Goal: Task Accomplishment & Management: Manage account settings

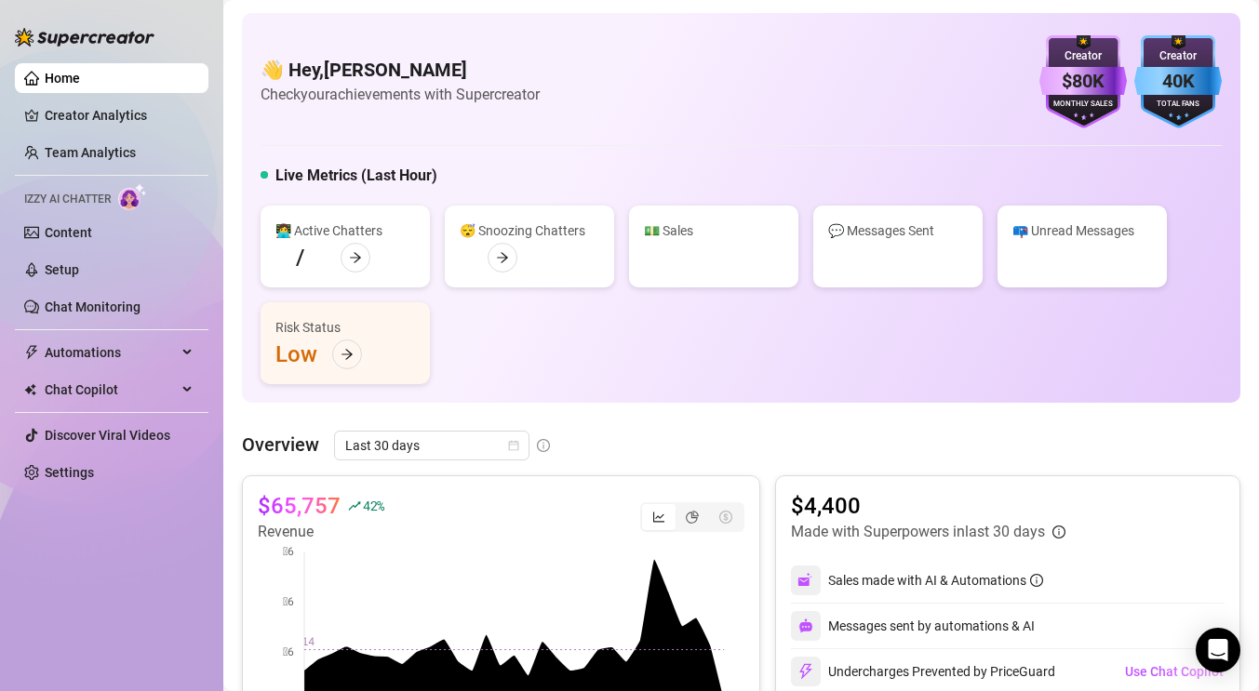
scroll to position [922, 0]
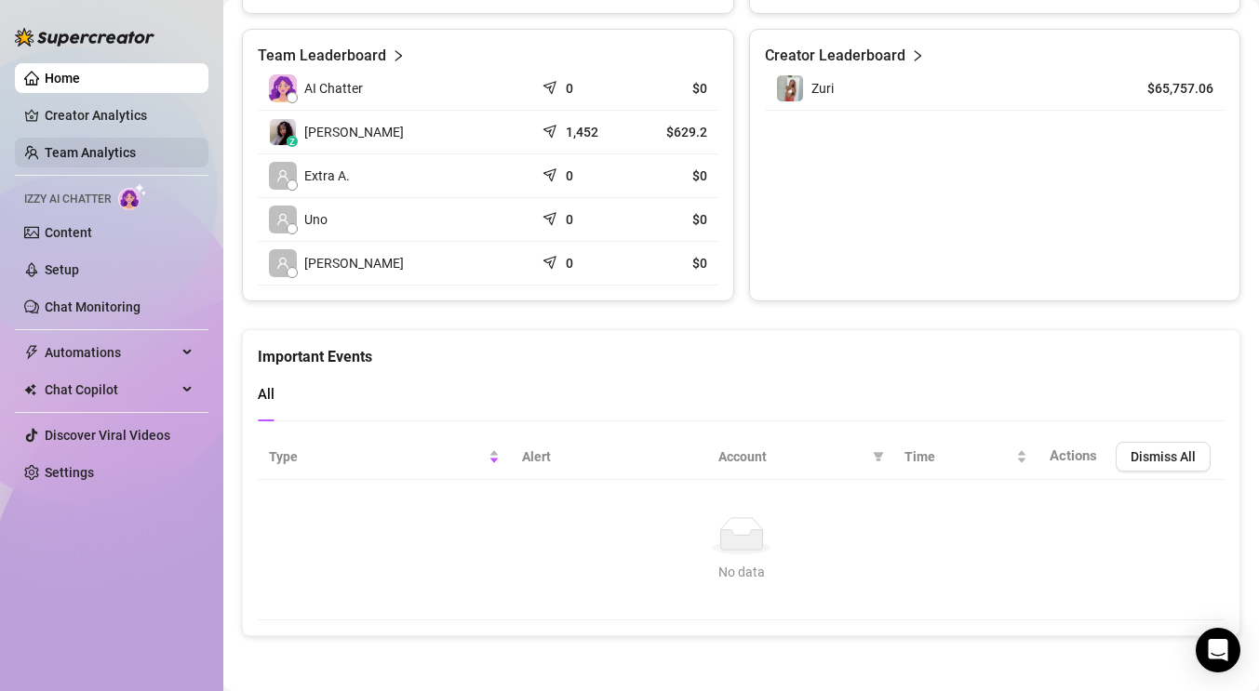
click at [91, 155] on link "Team Analytics" at bounding box center [90, 152] width 91 height 15
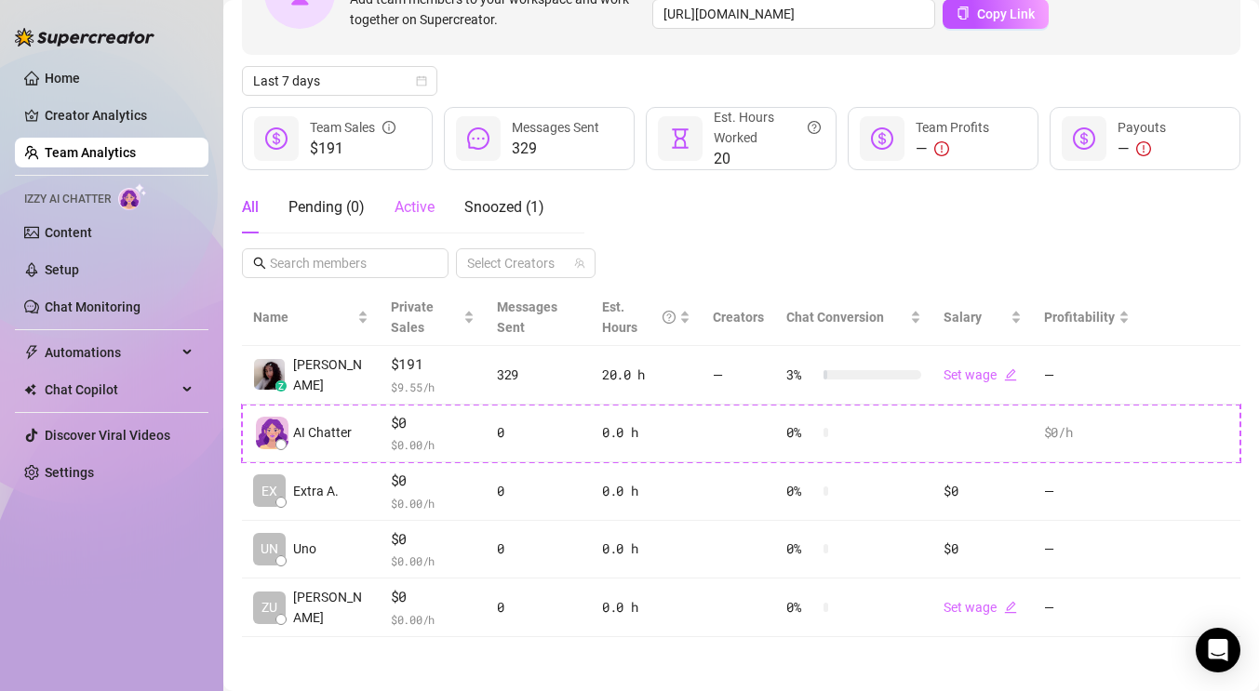
scroll to position [156, 0]
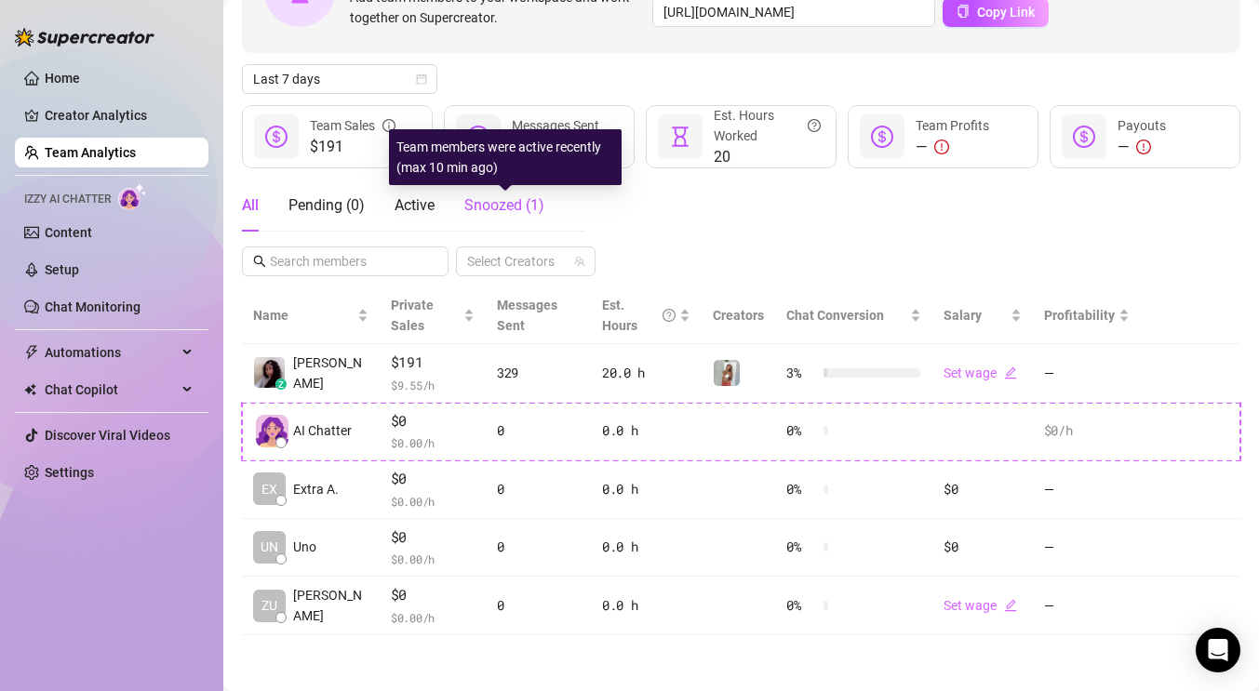
click at [512, 207] on span "Snoozed ( 1 )" at bounding box center [504, 205] width 80 height 18
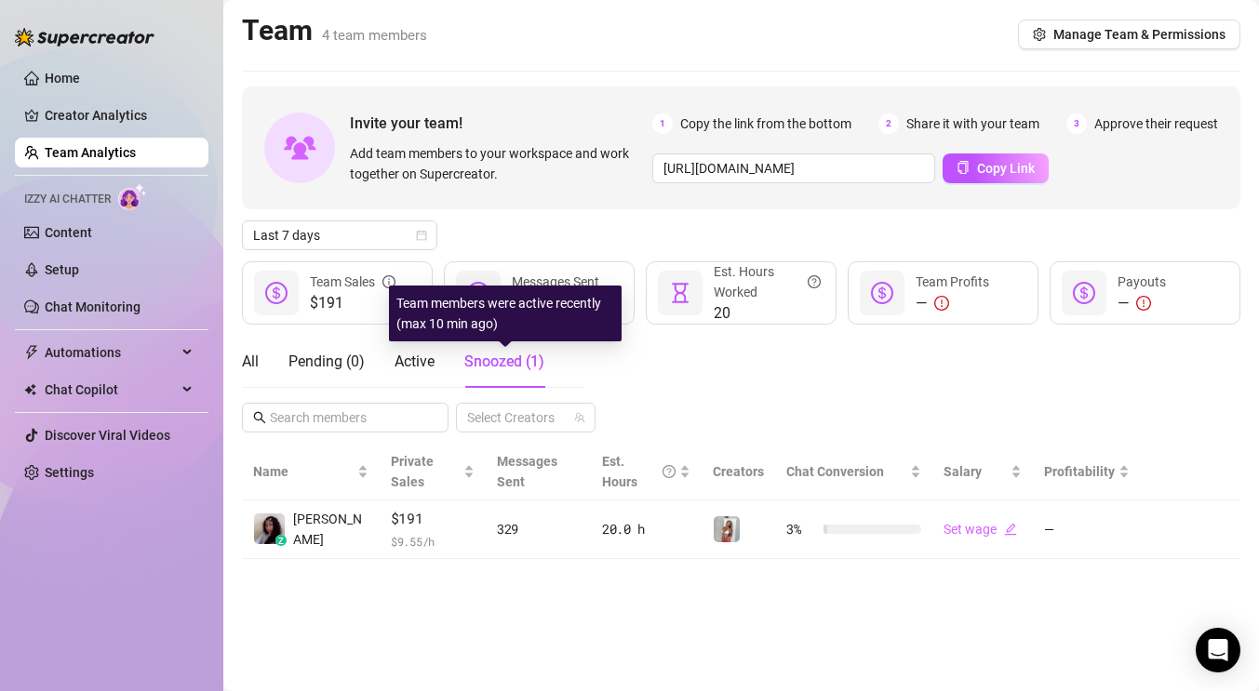
scroll to position [0, 0]
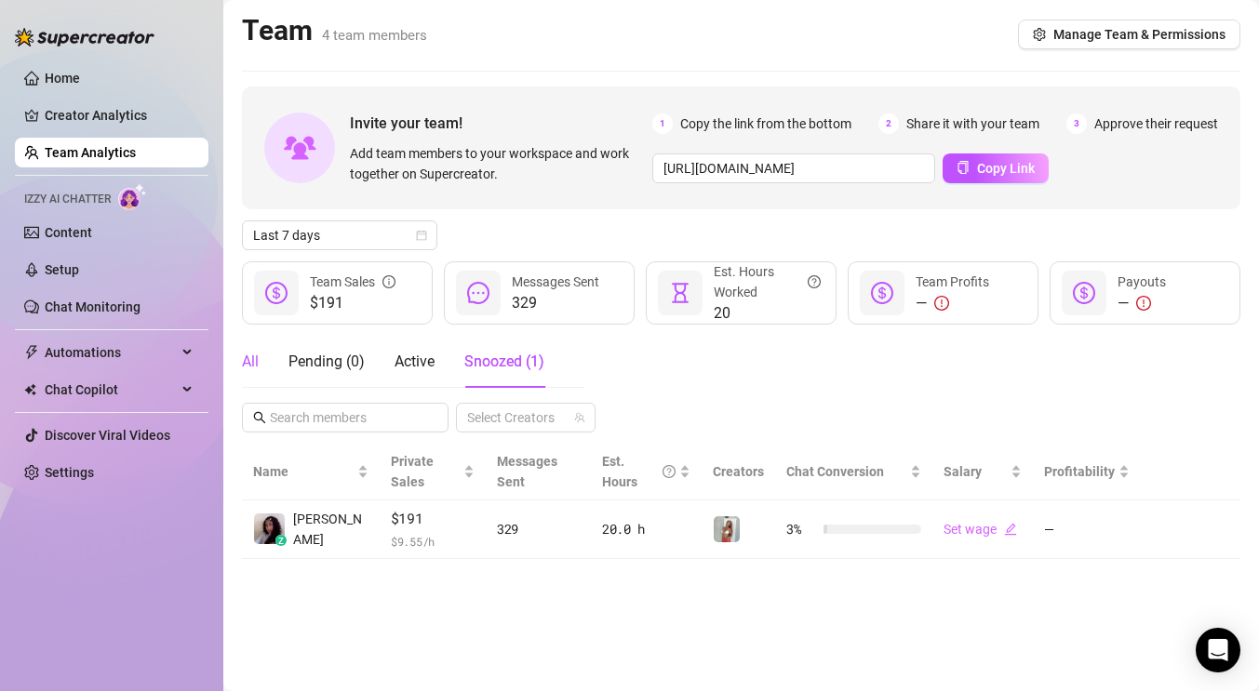
click at [257, 362] on div "All" at bounding box center [250, 362] width 17 height 22
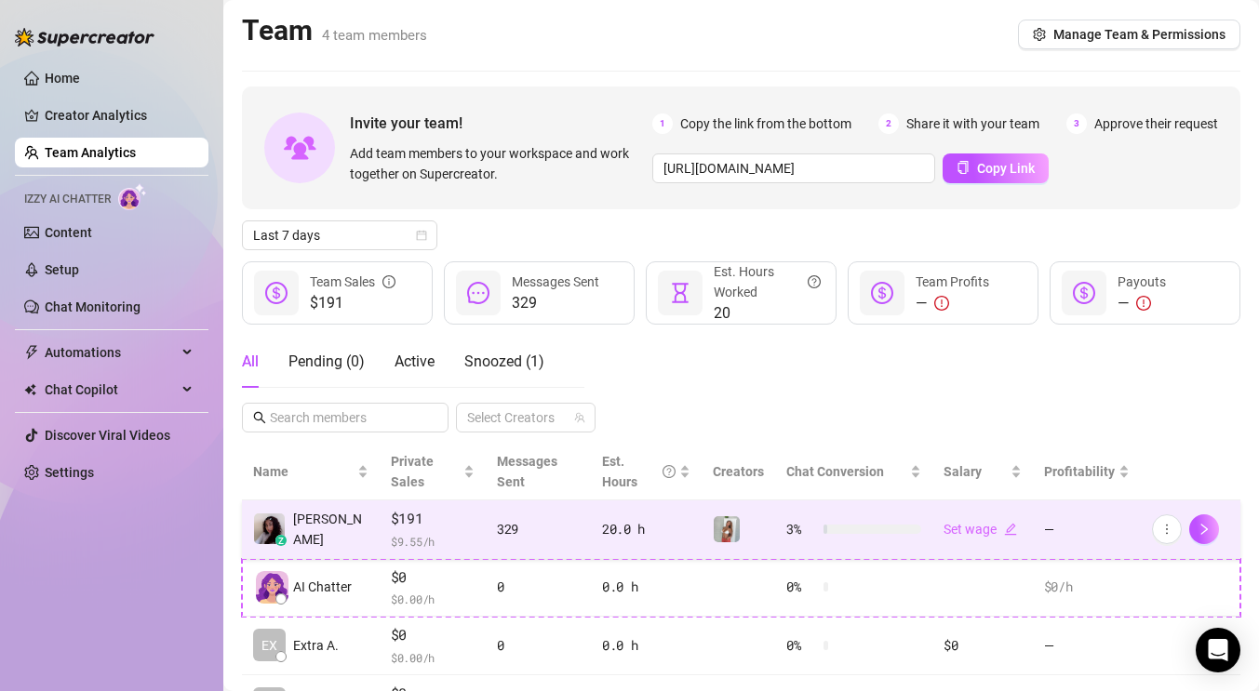
click at [394, 555] on td "$191 $ 9.55 /h" at bounding box center [433, 530] width 106 height 59
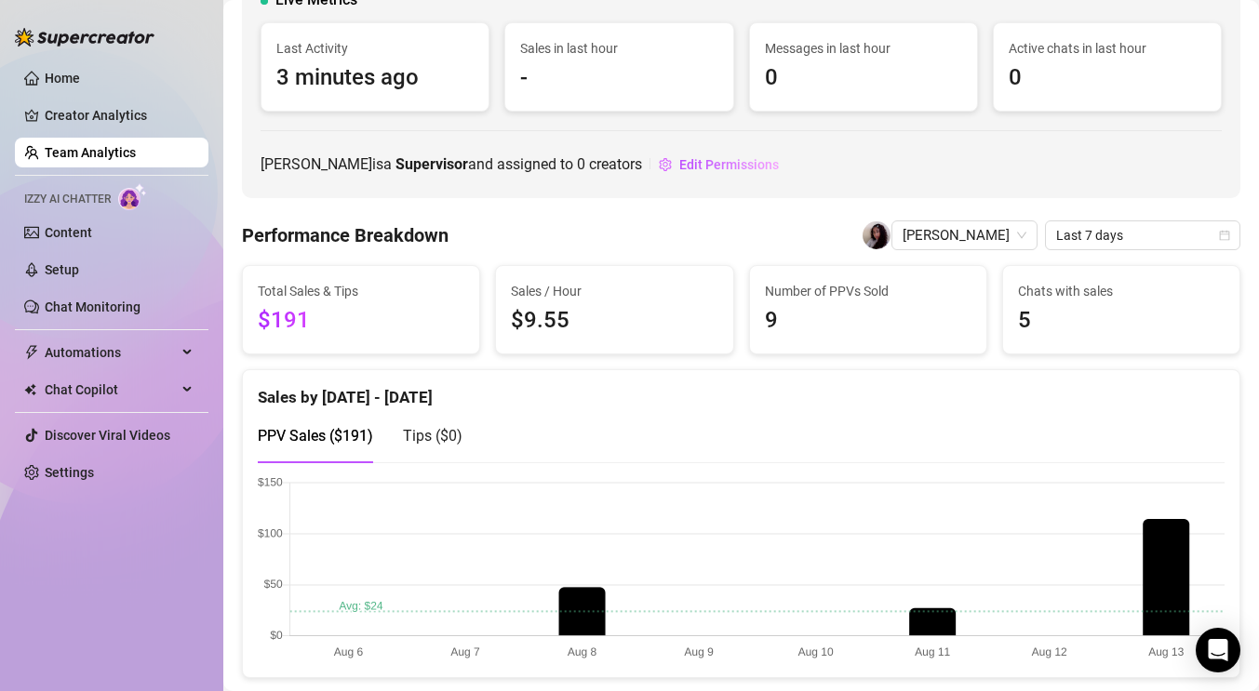
scroll to position [141, 0]
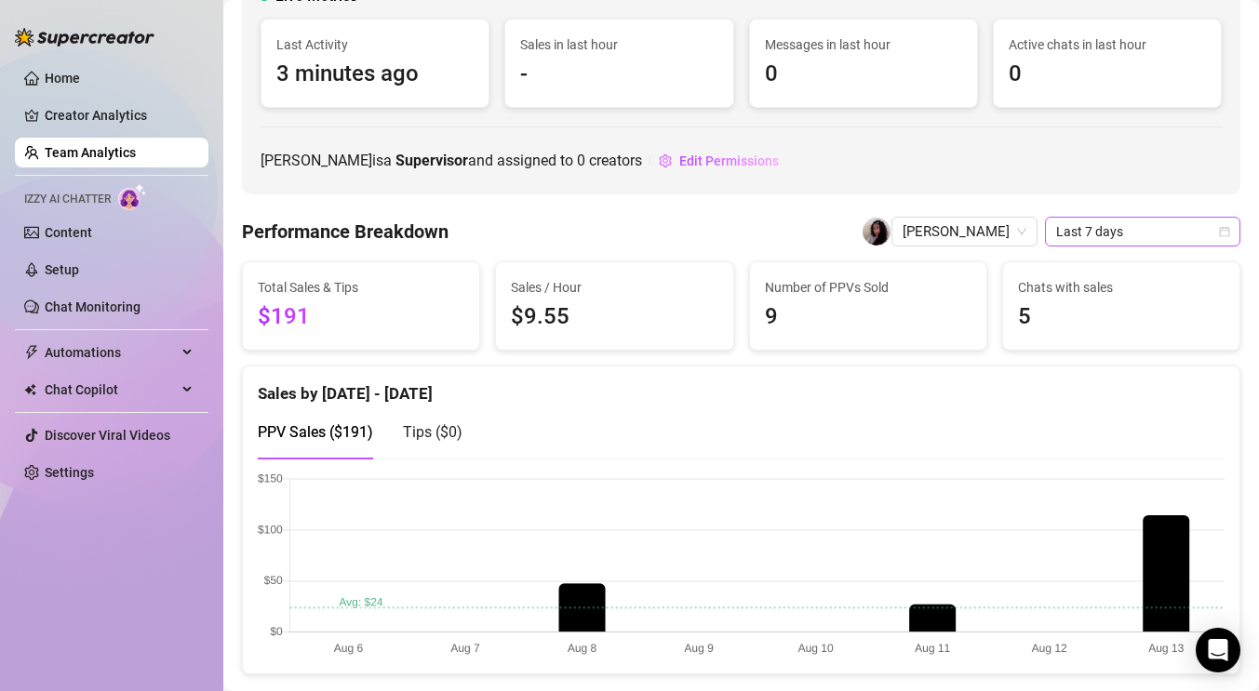
click at [1069, 236] on span "Last 7 days" at bounding box center [1142, 232] width 173 height 28
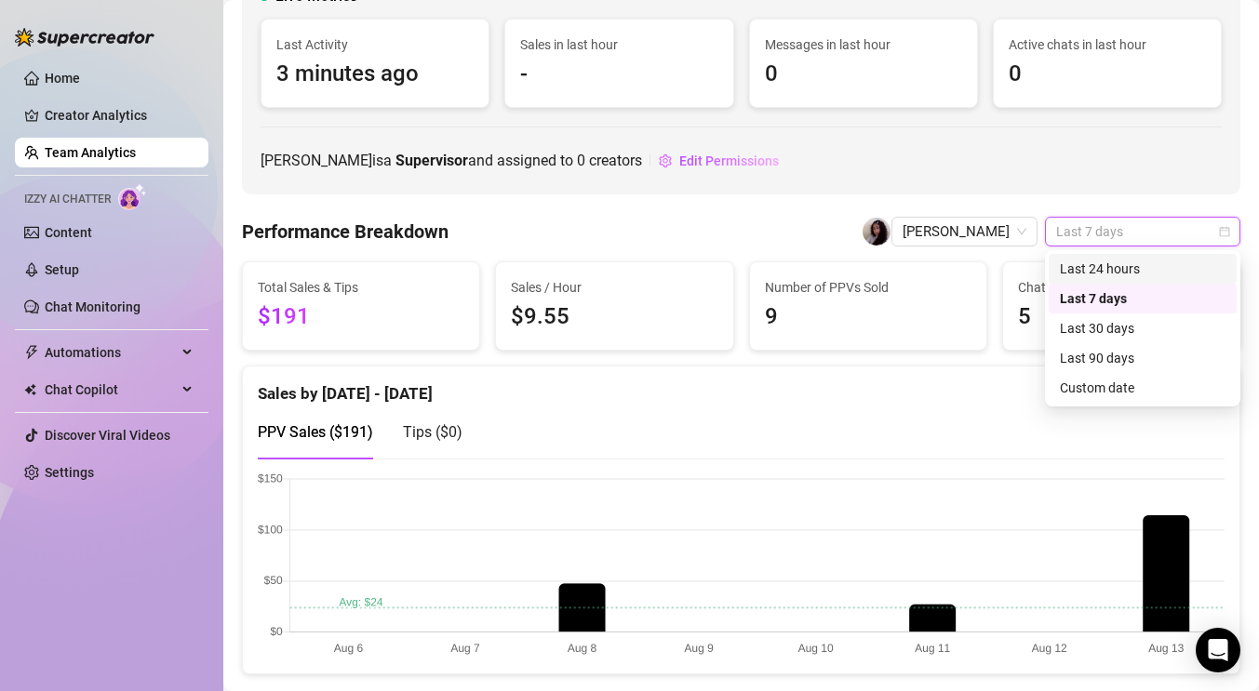
click at [1083, 276] on div "Last 24 hours" at bounding box center [1143, 269] width 166 height 20
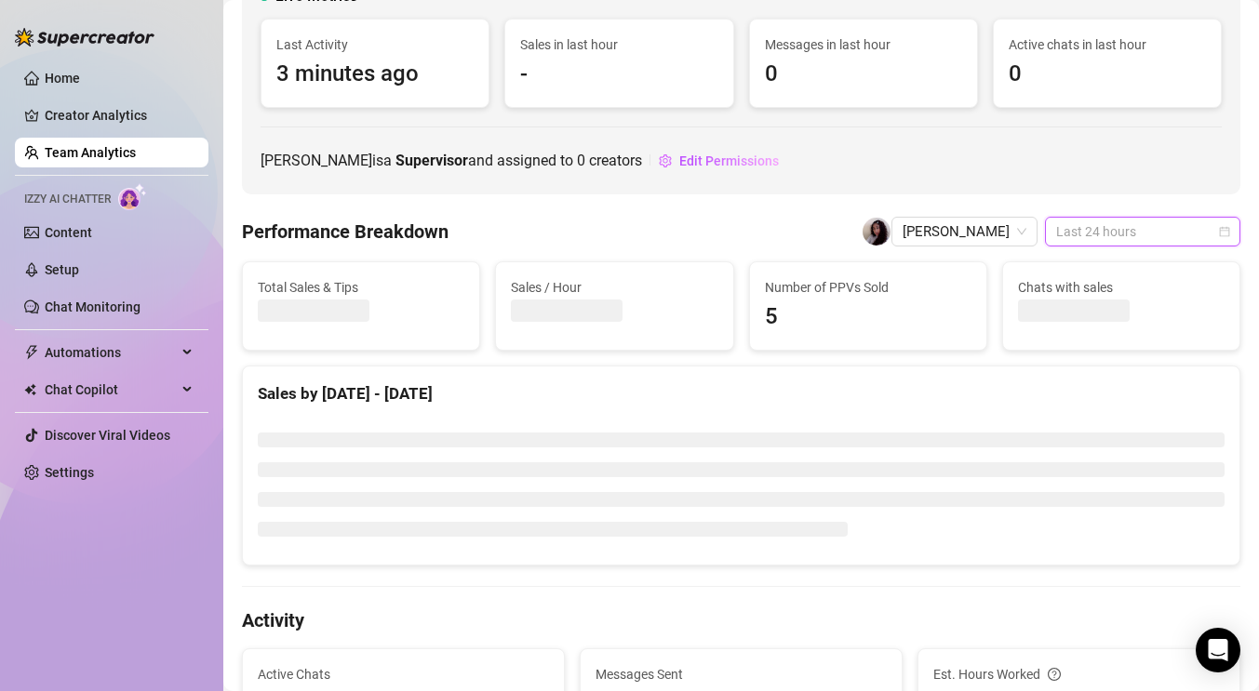
click at [1086, 246] on div "Last 24 hours" at bounding box center [1142, 232] width 195 height 30
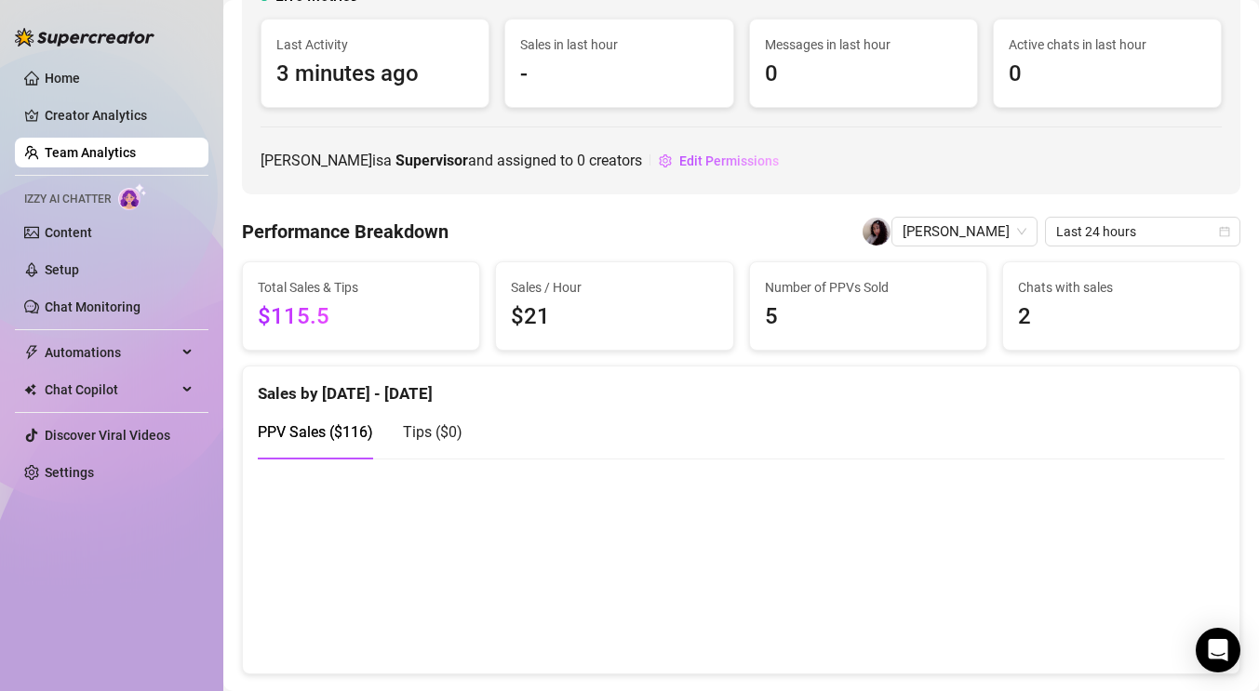
click at [1003, 546] on canvas at bounding box center [741, 566] width 967 height 186
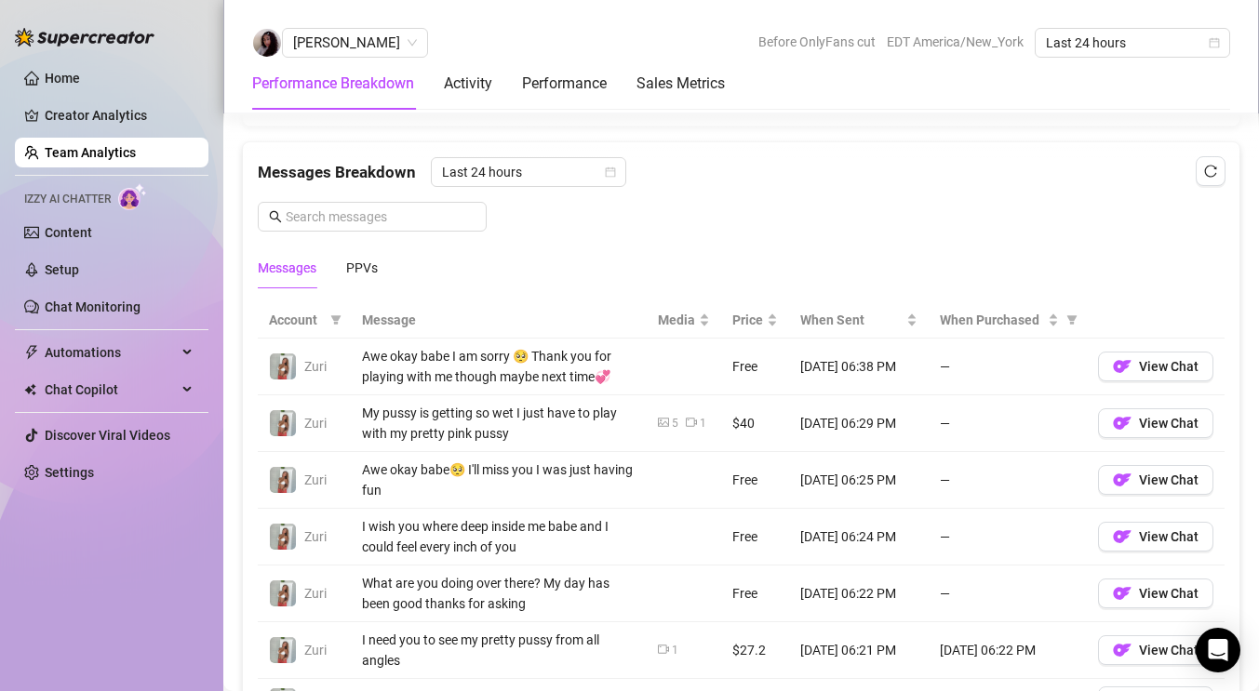
scroll to position [1207, 0]
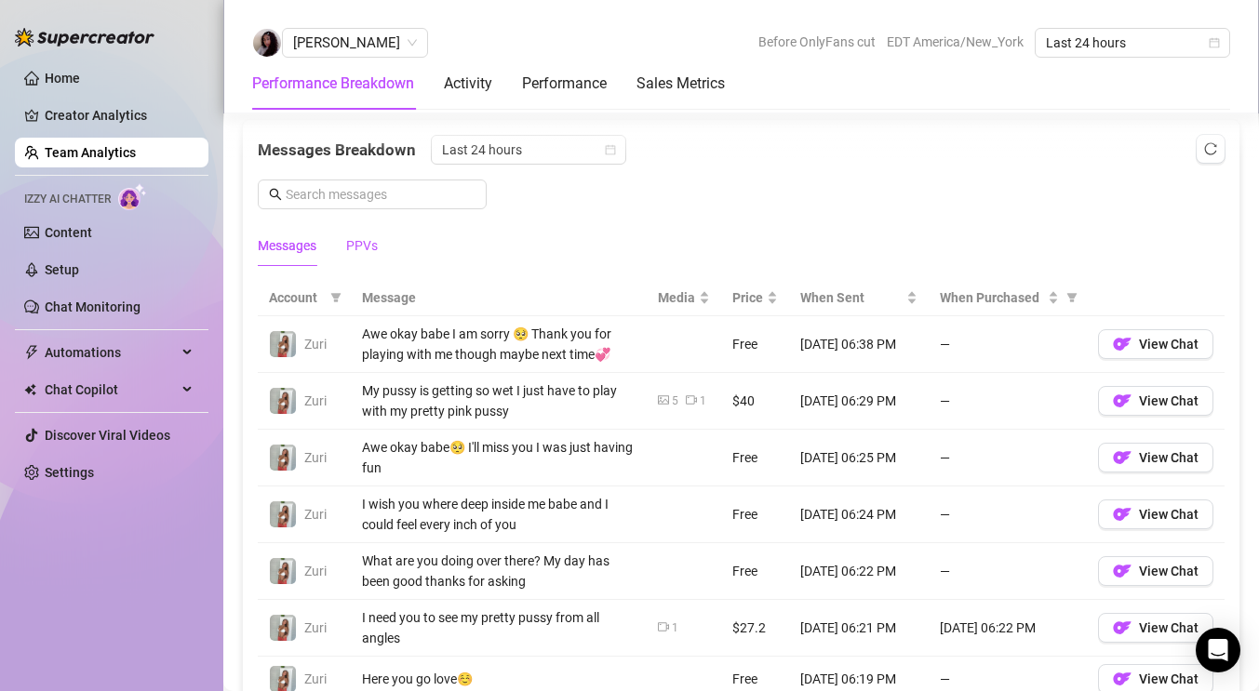
click at [369, 247] on div "PPVs" at bounding box center [362, 245] width 32 height 20
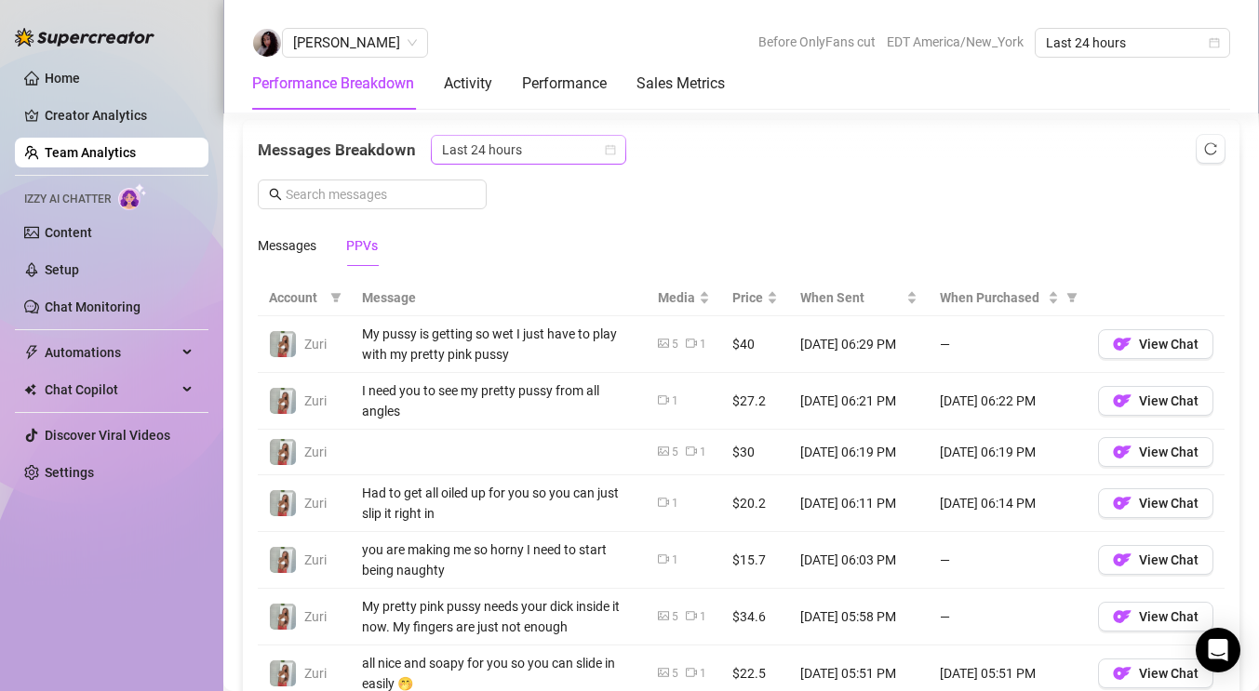
click at [532, 162] on span "Last 24 hours" at bounding box center [528, 150] width 173 height 28
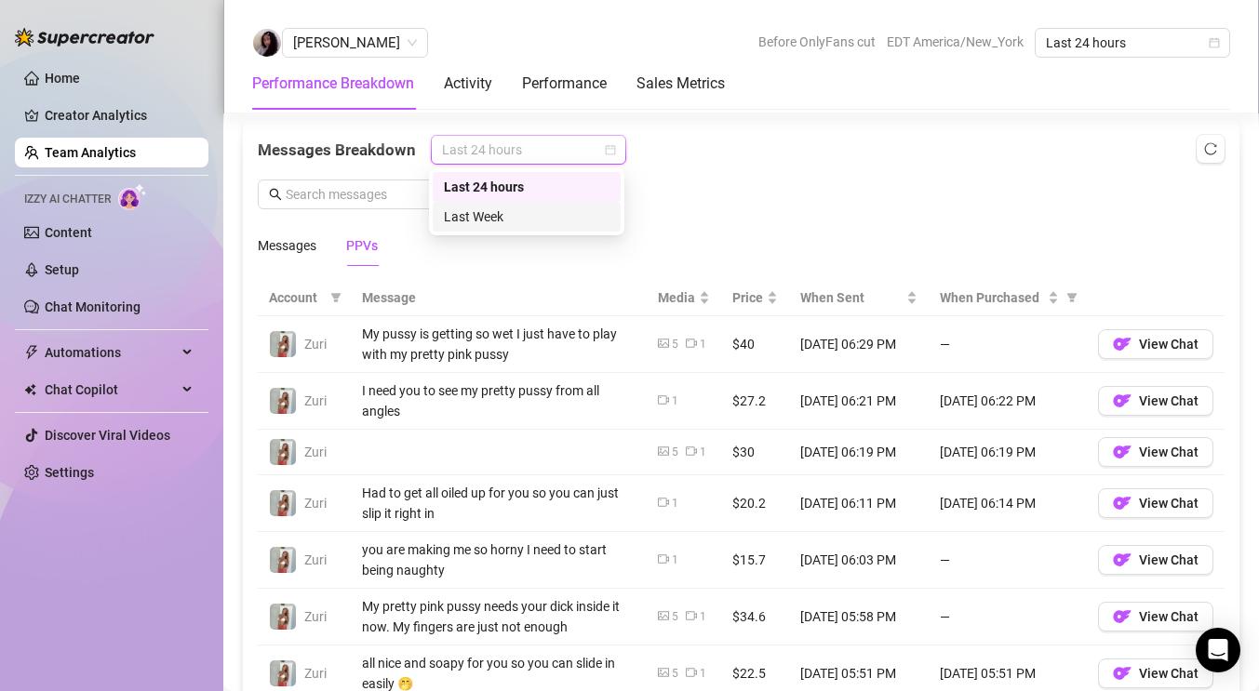
click at [529, 231] on div "Last Week" at bounding box center [527, 217] width 188 height 30
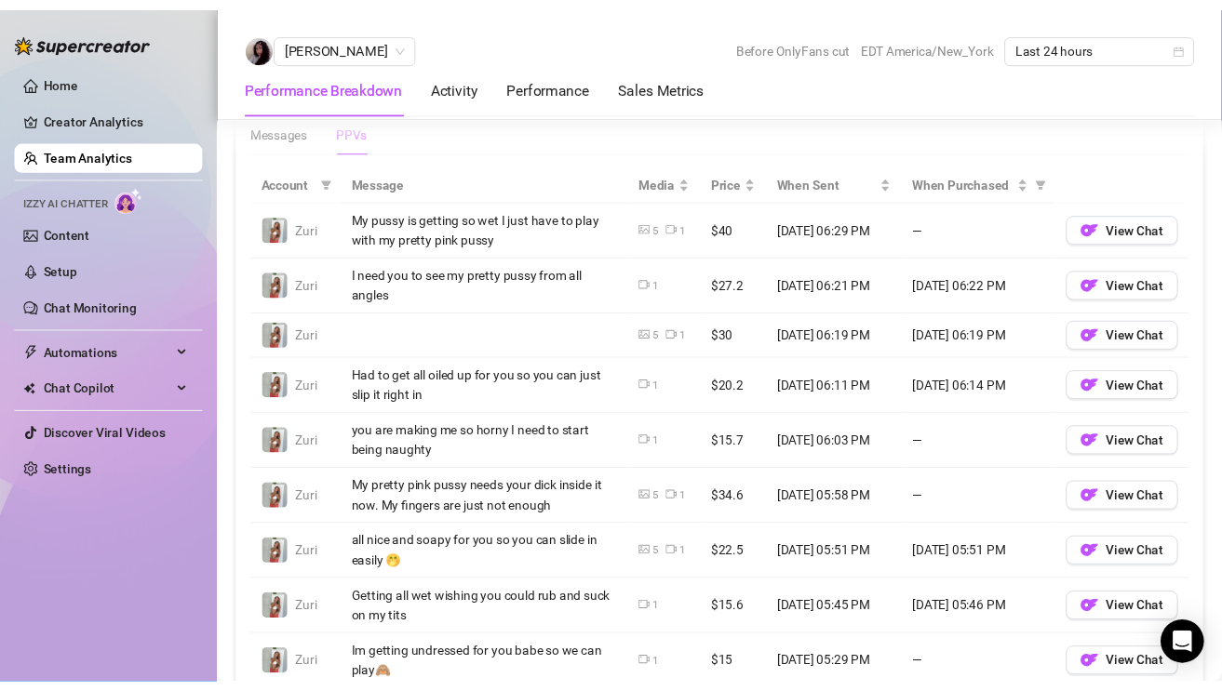
scroll to position [1326, 0]
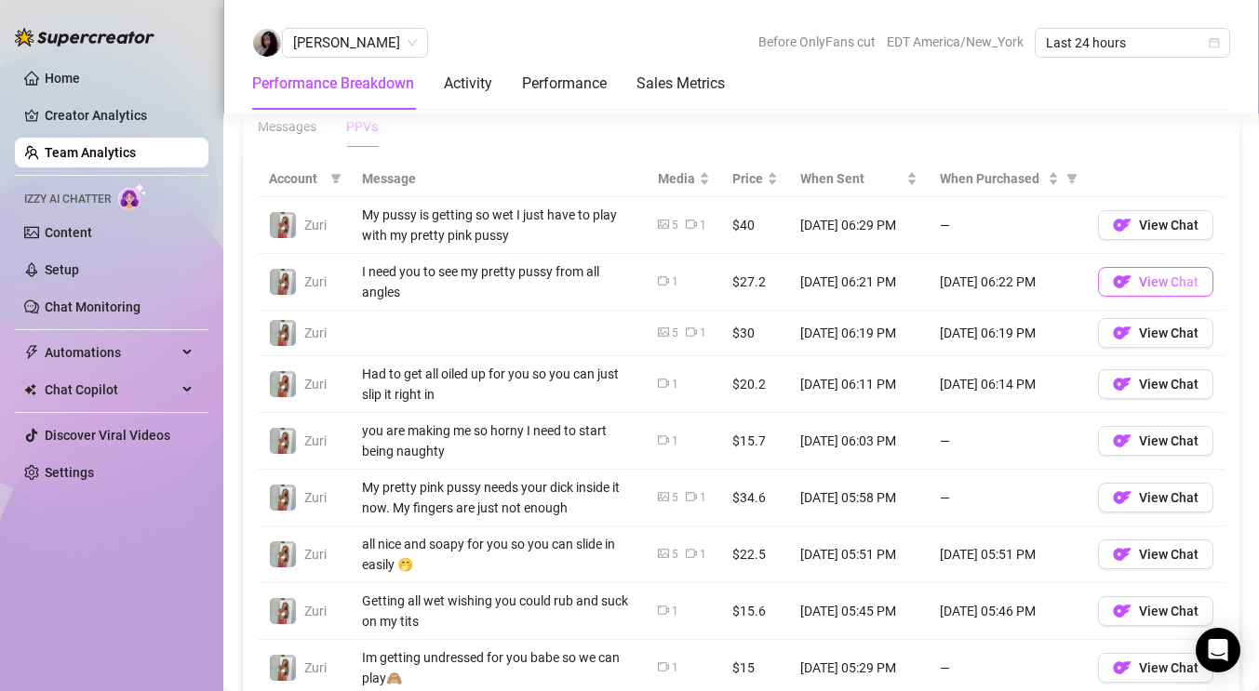
click at [1141, 286] on span "View Chat" at bounding box center [1169, 281] width 60 height 15
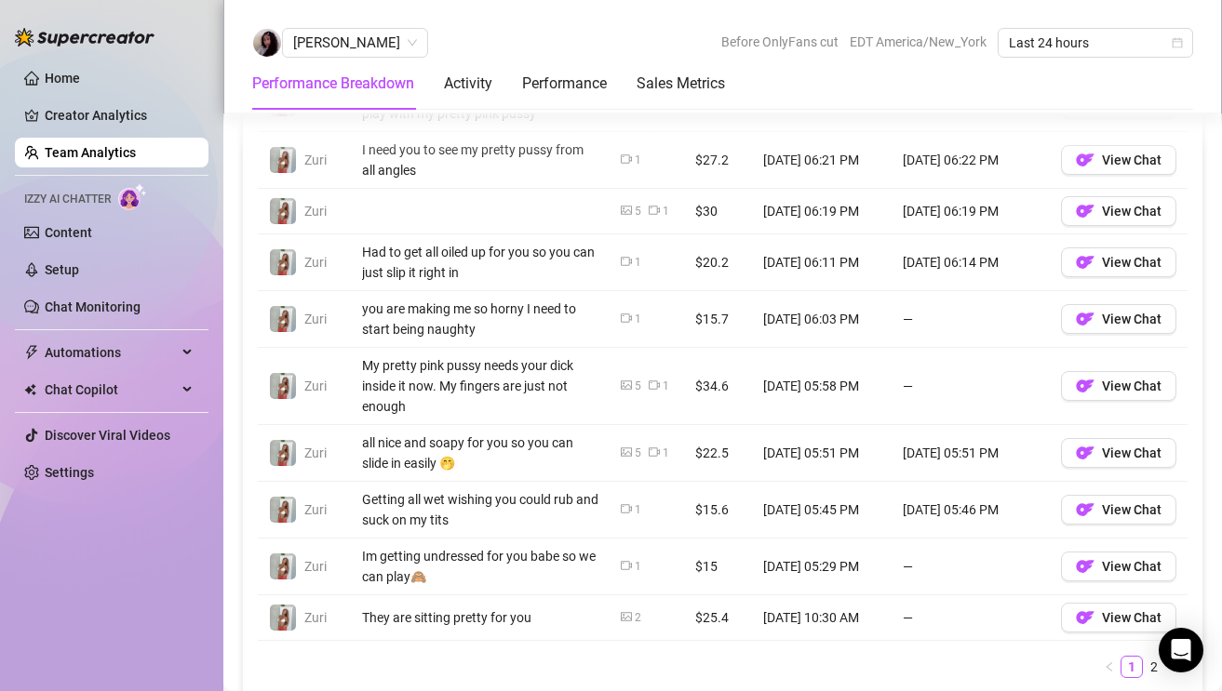
scroll to position [1396, 0]
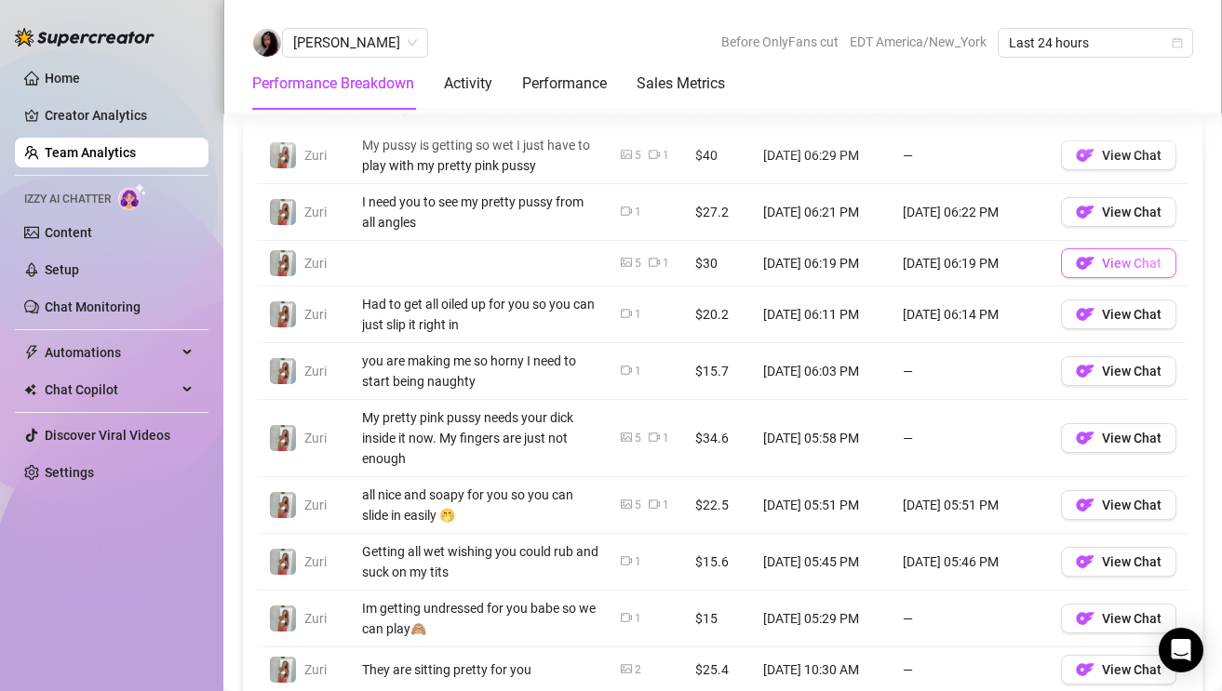
click at [1064, 262] on button "View Chat" at bounding box center [1118, 263] width 115 height 30
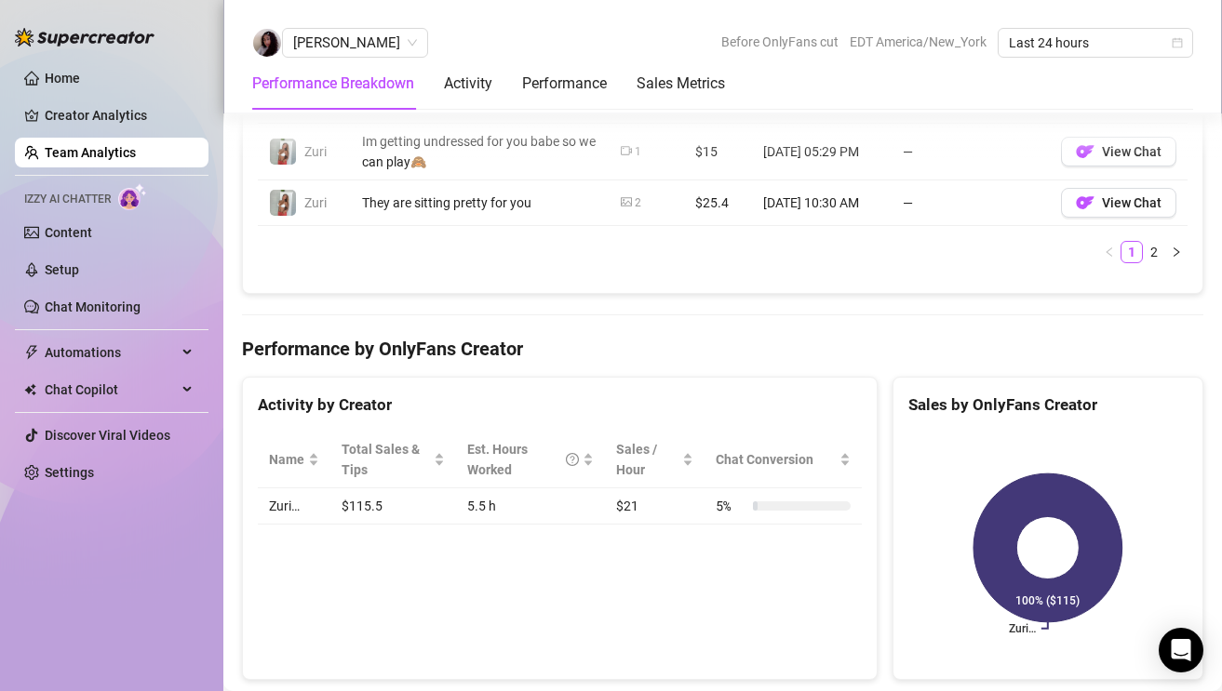
scroll to position [1703, 0]
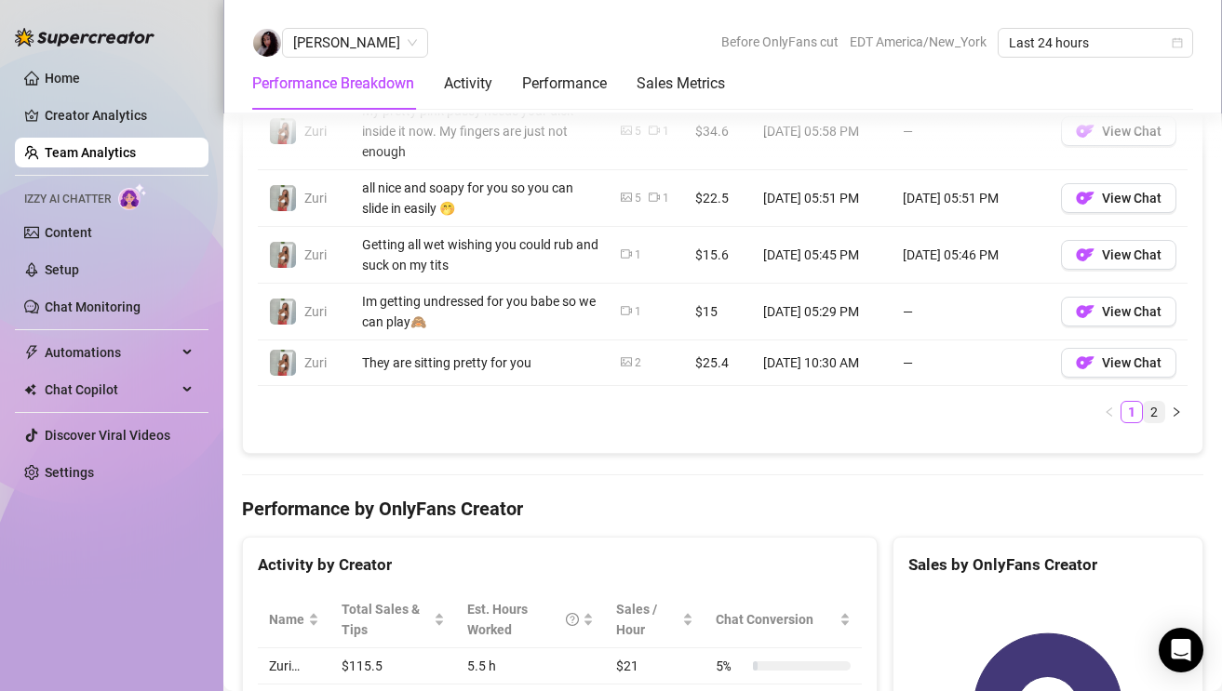
click at [1161, 415] on link "2" at bounding box center [1154, 412] width 20 height 20
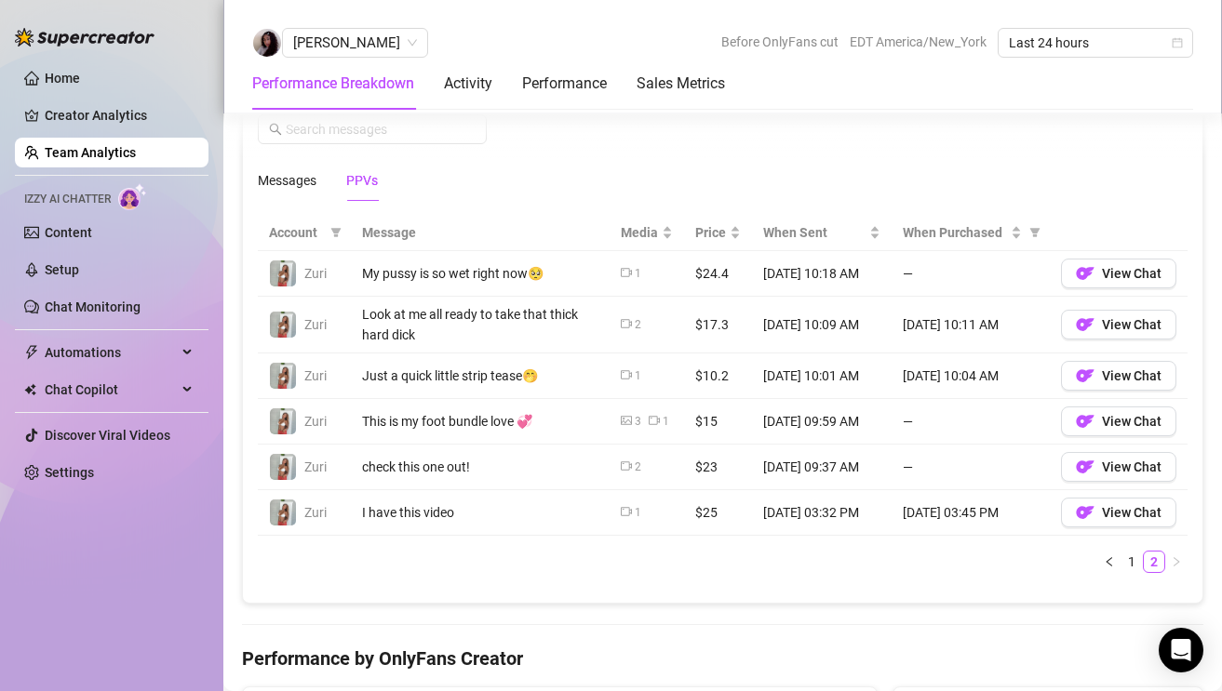
scroll to position [1271, 0]
click at [1104, 324] on span "View Chat" at bounding box center [1132, 325] width 60 height 15
